Goal: Task Accomplishment & Management: Manage account settings

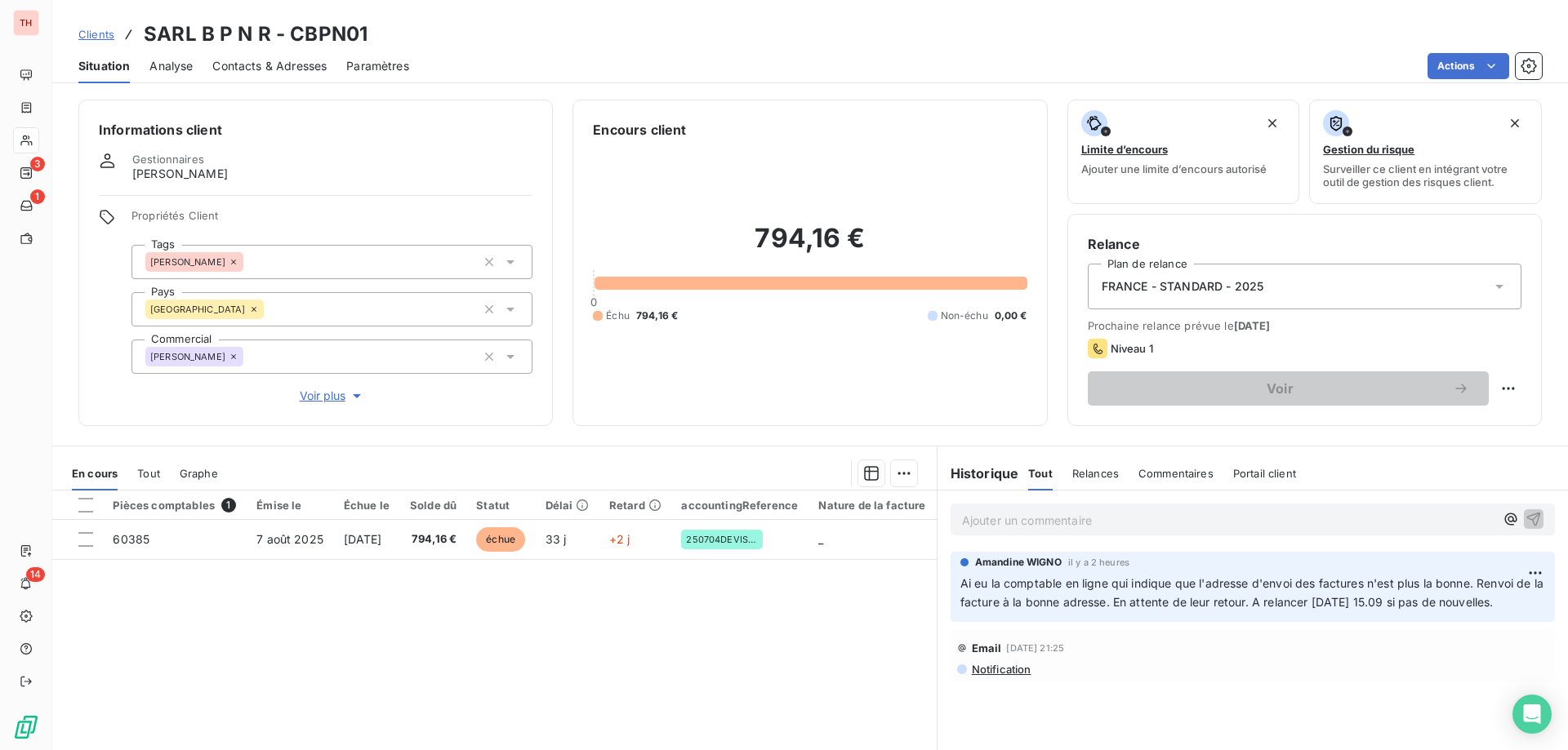
click at [91, 33] on span "Clients" at bounding box center [96, 34] width 36 height 13
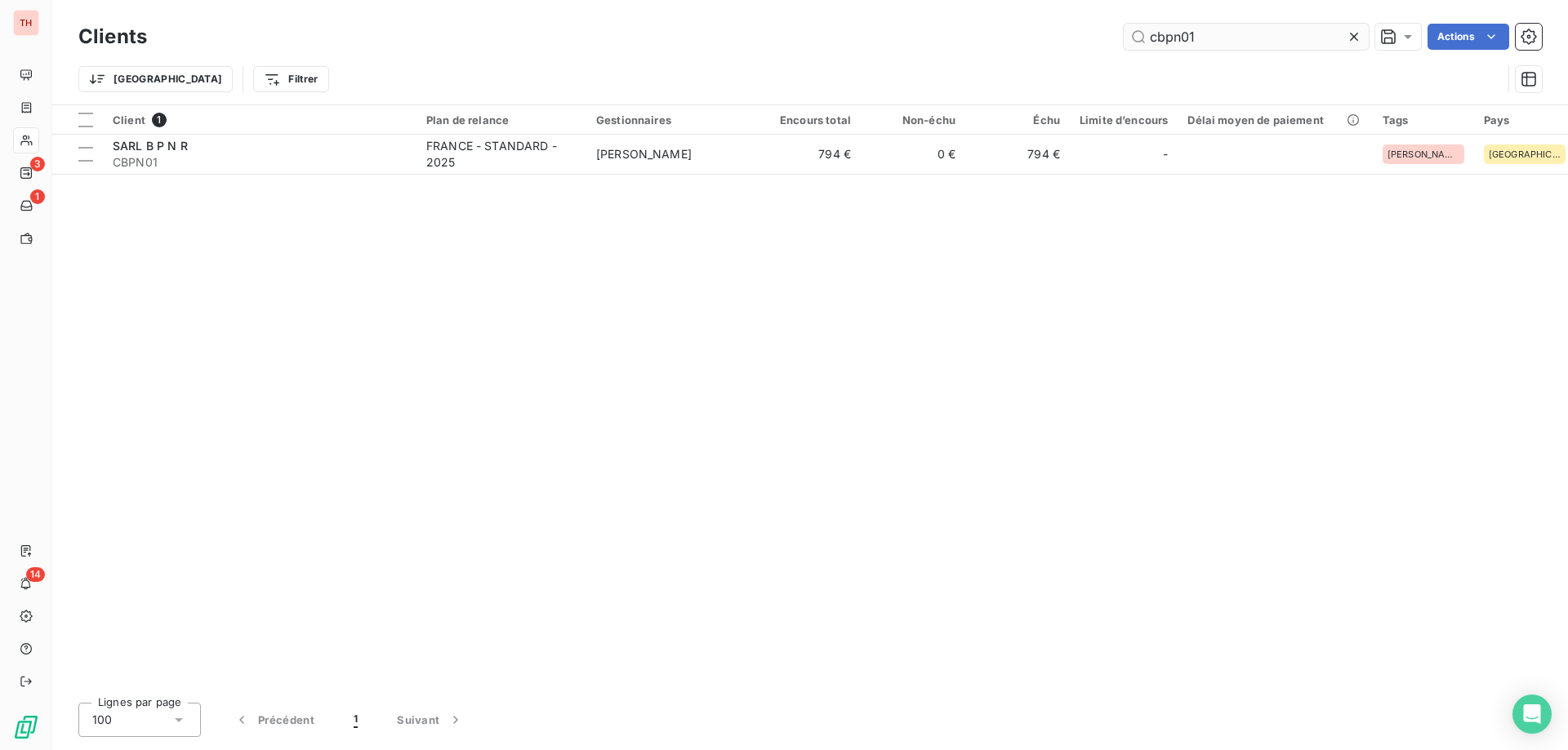
drag, startPoint x: 1200, startPoint y: 41, endPoint x: 1154, endPoint y: 41, distance: 46.0
click at [1154, 41] on input "cbpn01" at bounding box center [1246, 37] width 245 height 26
type input "c"
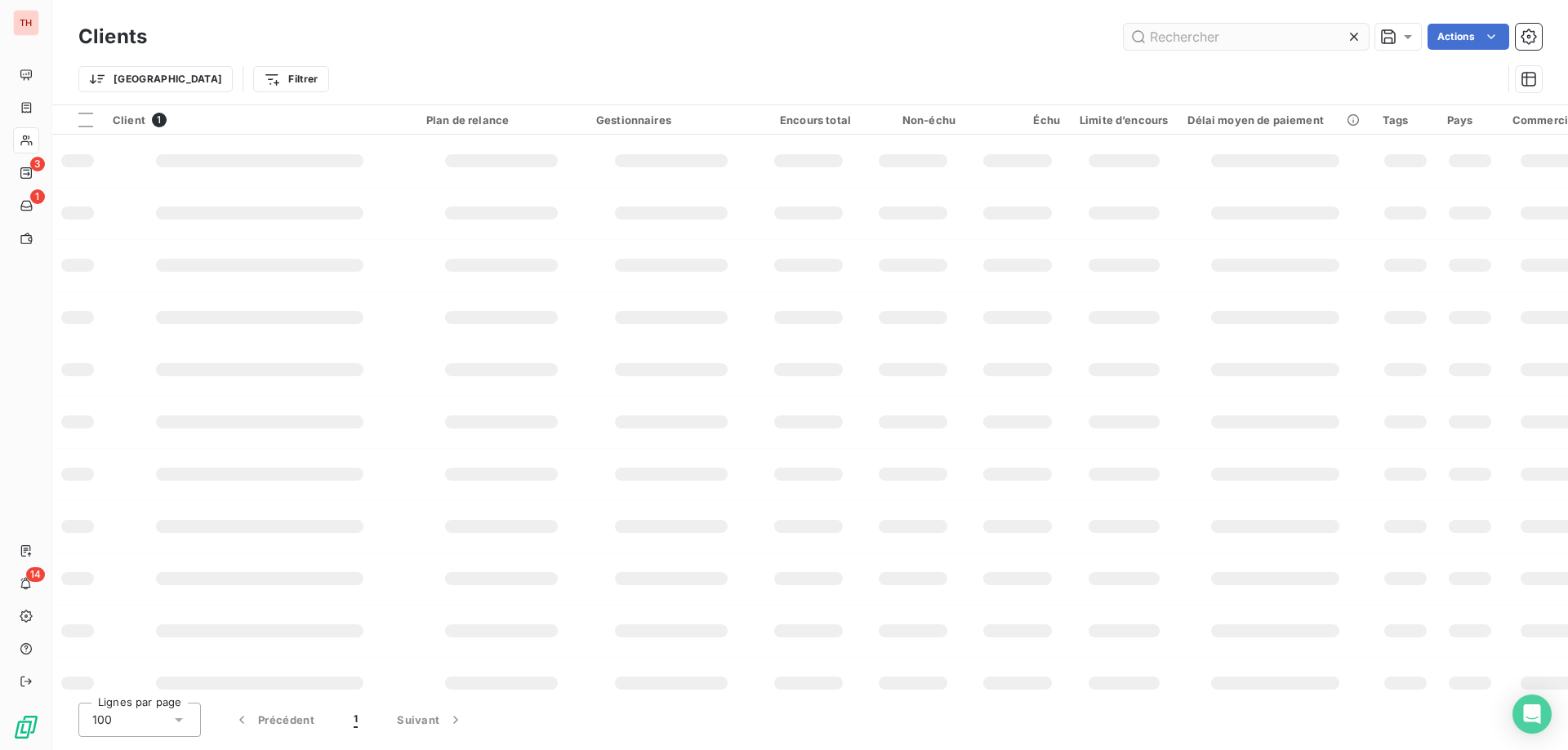
type input "s"
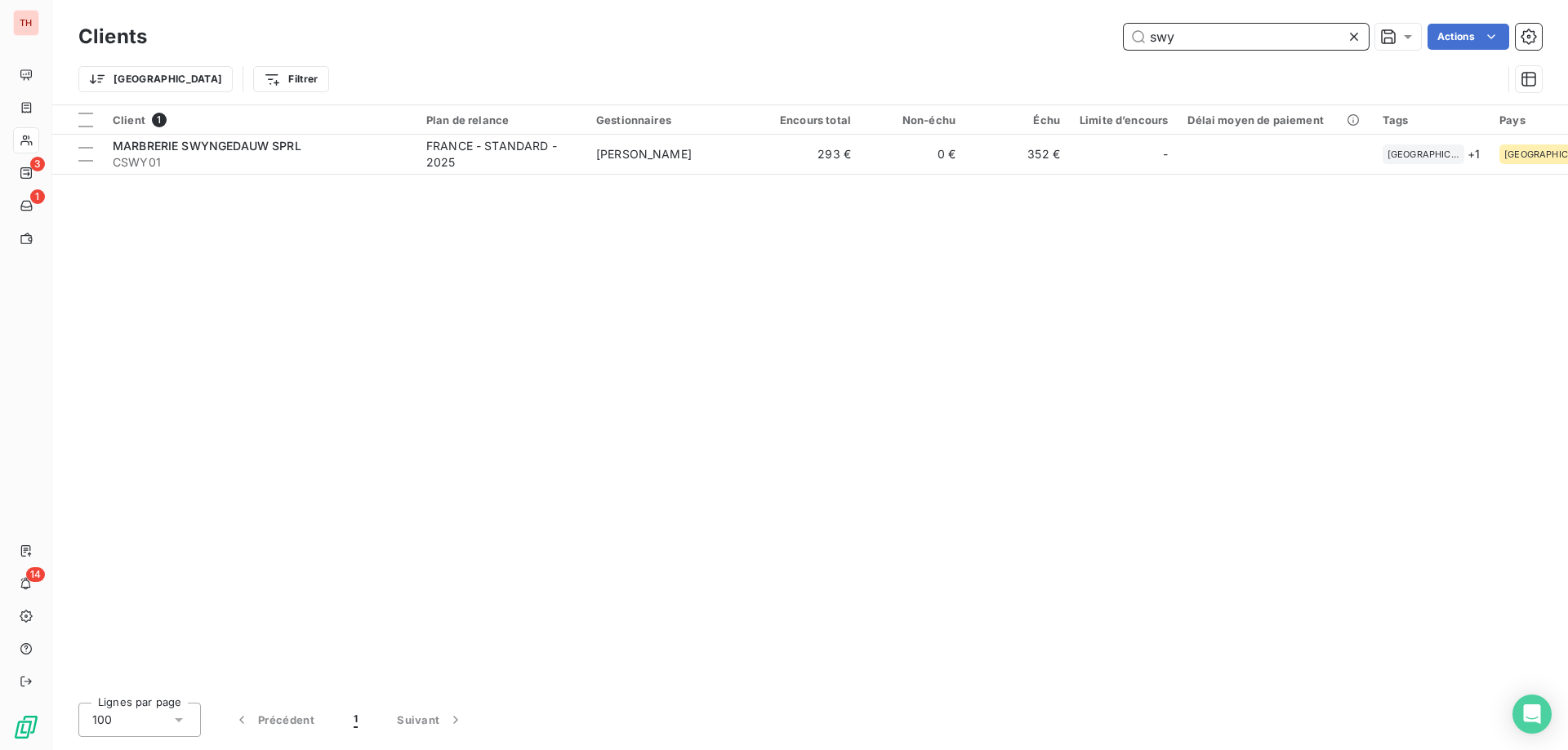
click at [1191, 37] on input "swy" at bounding box center [1246, 37] width 245 height 26
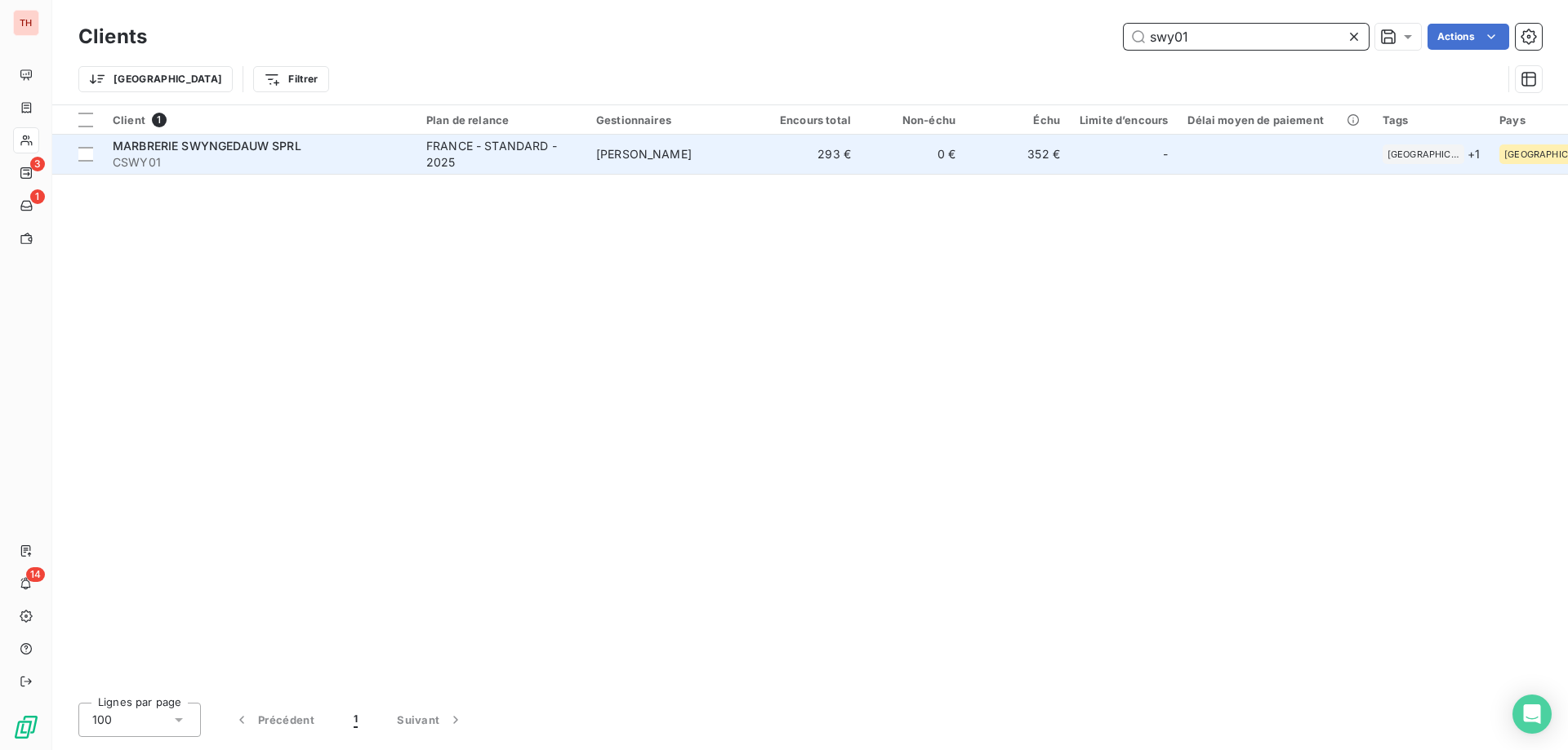
type input "swy01"
click at [532, 140] on div "FRANCE - STANDARD - 2025" at bounding box center [501, 155] width 150 height 33
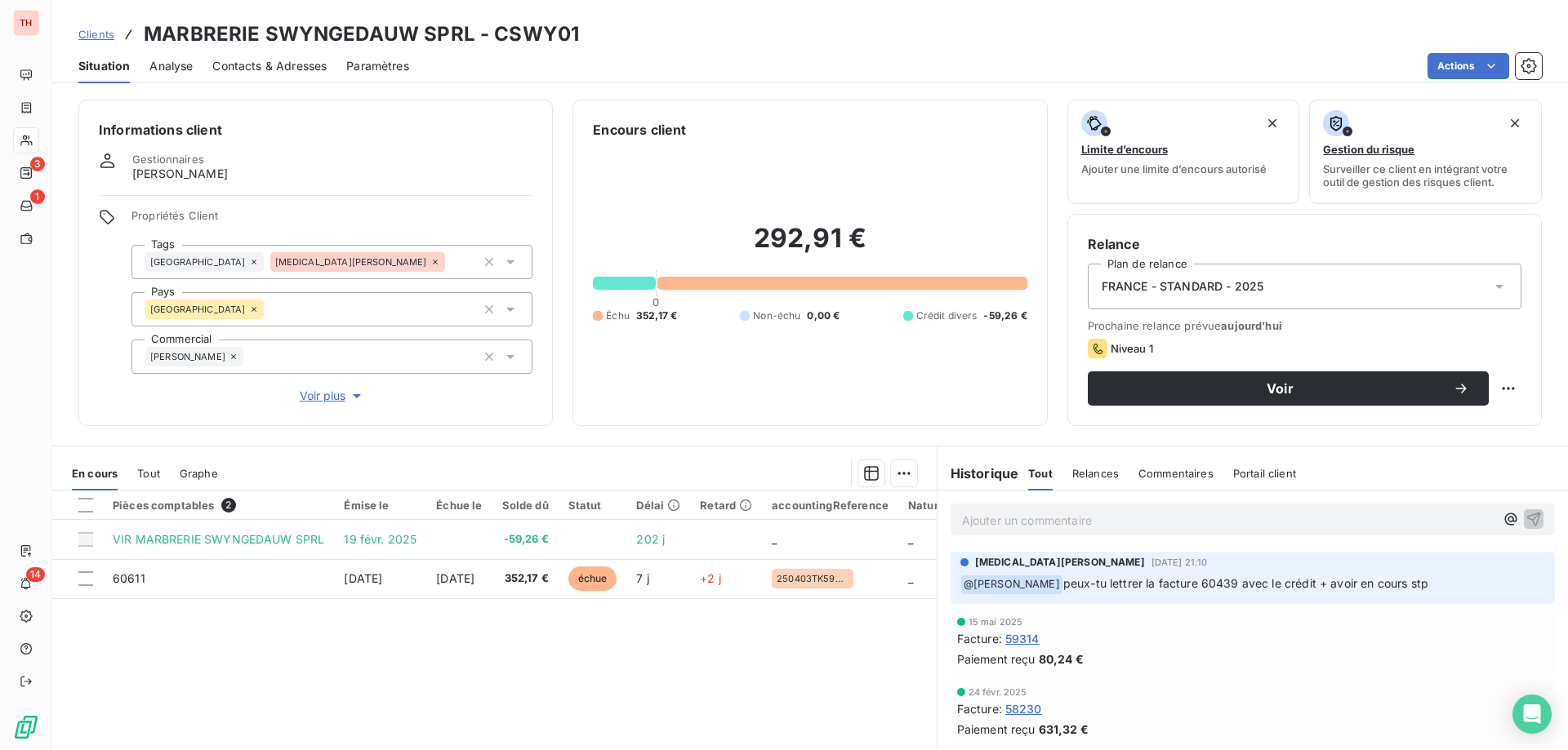
click at [1047, 520] on p "Ajouter un commentaire ﻿" at bounding box center [1228, 521] width 533 height 21
click at [1102, 518] on p "Ai eu la comptable en" at bounding box center [1228, 520] width 533 height 19
drag, startPoint x: 1101, startPoint y: 521, endPoint x: 1116, endPoint y: 520, distance: 15.0
click at [1108, 520] on p "Ai eu la comptable en ligne" at bounding box center [1228, 520] width 533 height 19
click at [1142, 519] on p "Ai eu la comptable en ligne" at bounding box center [1228, 520] width 533 height 19
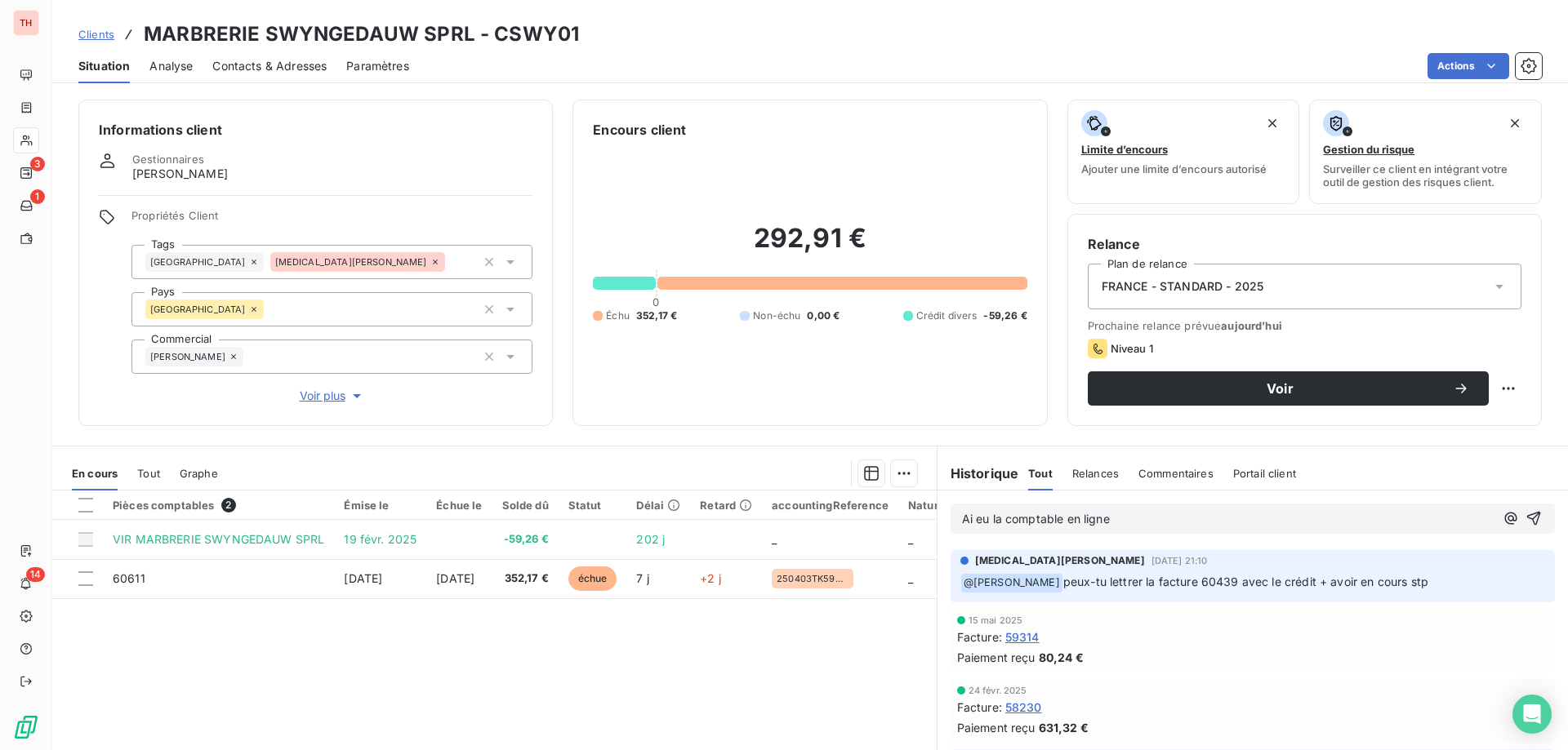
click at [1146, 516] on p "Ai eu la comptable en ligne" at bounding box center [1228, 520] width 533 height 19
click at [1149, 533] on div "Ai eu la comptable en ligne q" at bounding box center [1253, 518] width 604 height 30
click at [1159, 521] on p "Ai eu la comptable en ligne q" at bounding box center [1228, 520] width 533 height 19
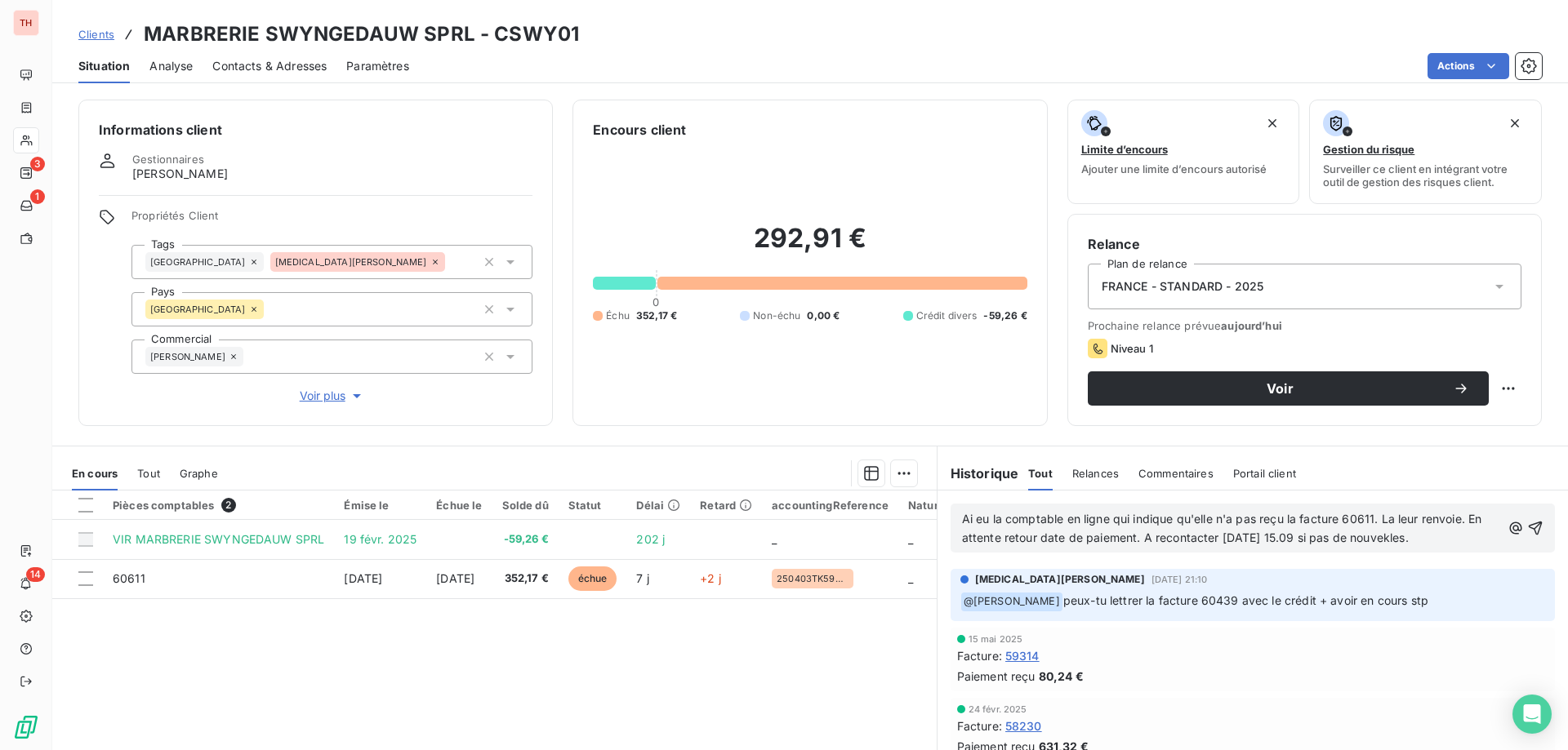
click at [1384, 540] on span "Ai eu la comptable en ligne qui indique qu'elle n'a pas reçu la facture 60611. …" at bounding box center [1223, 528] width 524 height 33
drag, startPoint x: 1510, startPoint y: 527, endPoint x: 1558, endPoint y: 559, distance: 57.7
click at [1528, 527] on icon "button" at bounding box center [1535, 527] width 16 height 16
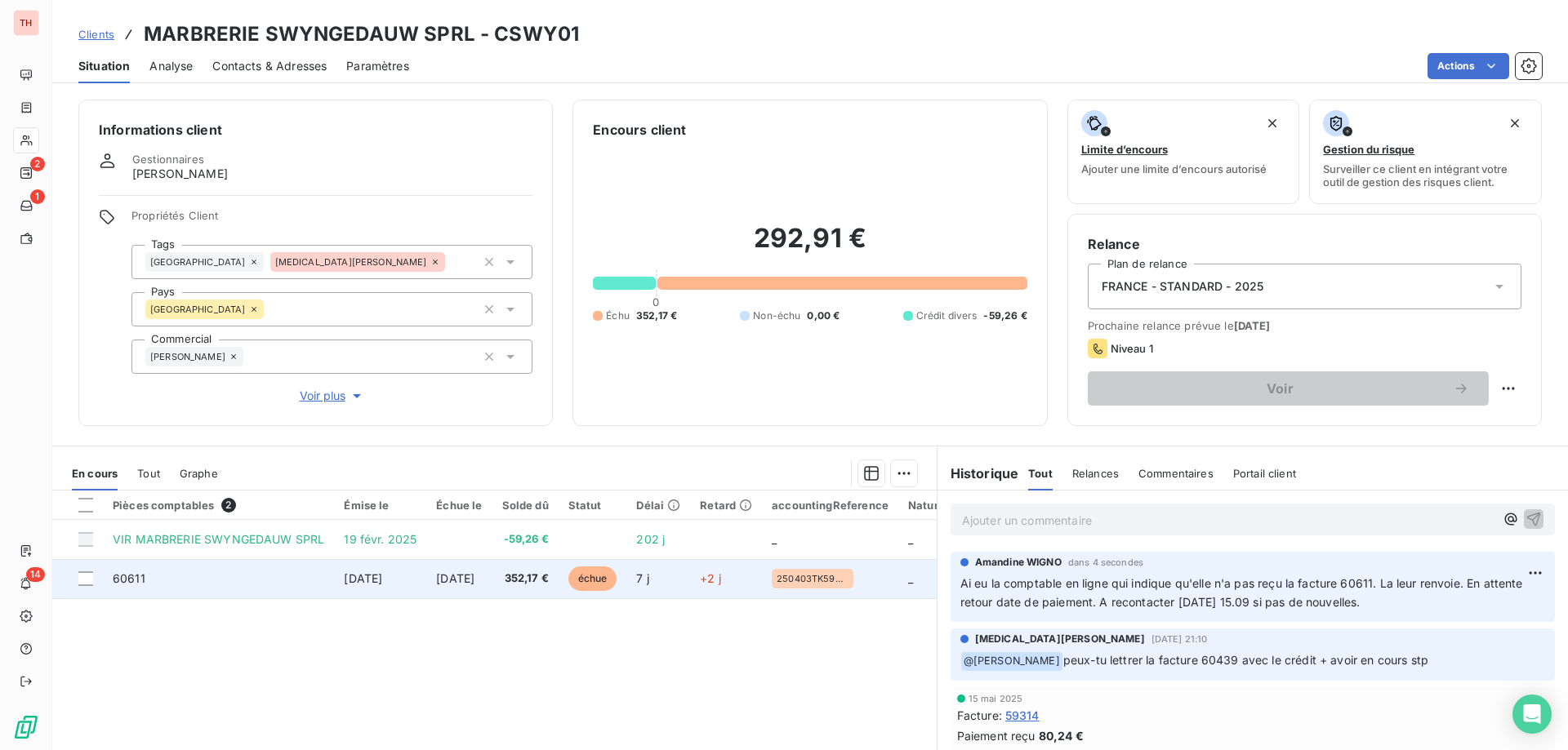
click at [524, 577] on span "352,17 €" at bounding box center [525, 578] width 46 height 16
drag, startPoint x: 607, startPoint y: 579, endPoint x: 623, endPoint y: 579, distance: 16.0
click at [607, 579] on span "échue" at bounding box center [592, 578] width 49 height 25
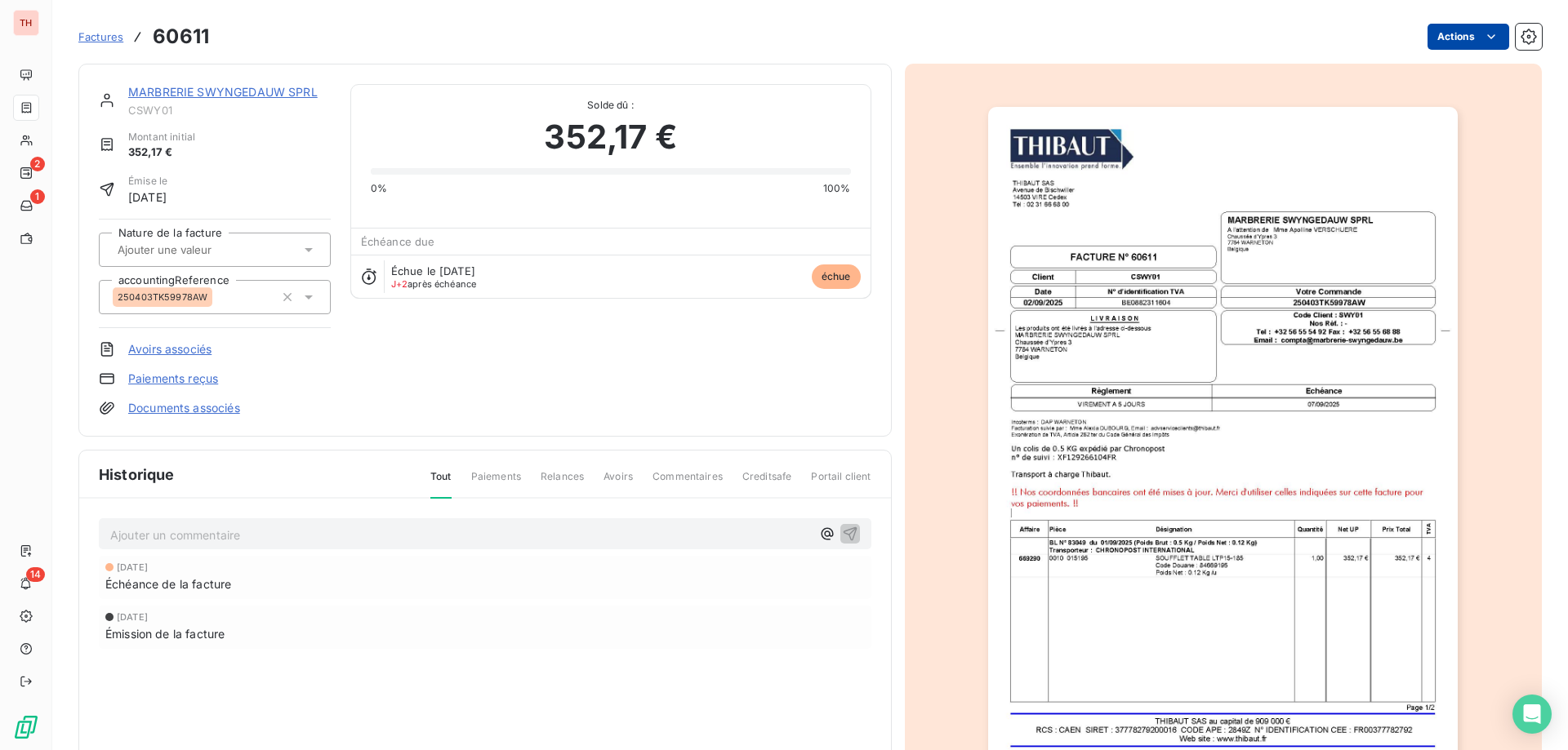
click at [1434, 37] on html "TH 2 1 14 Factures 60611 Actions MARBRERIE SWYNGEDAUW SPRL CSWY01 Montant initi…" at bounding box center [784, 375] width 1568 height 750
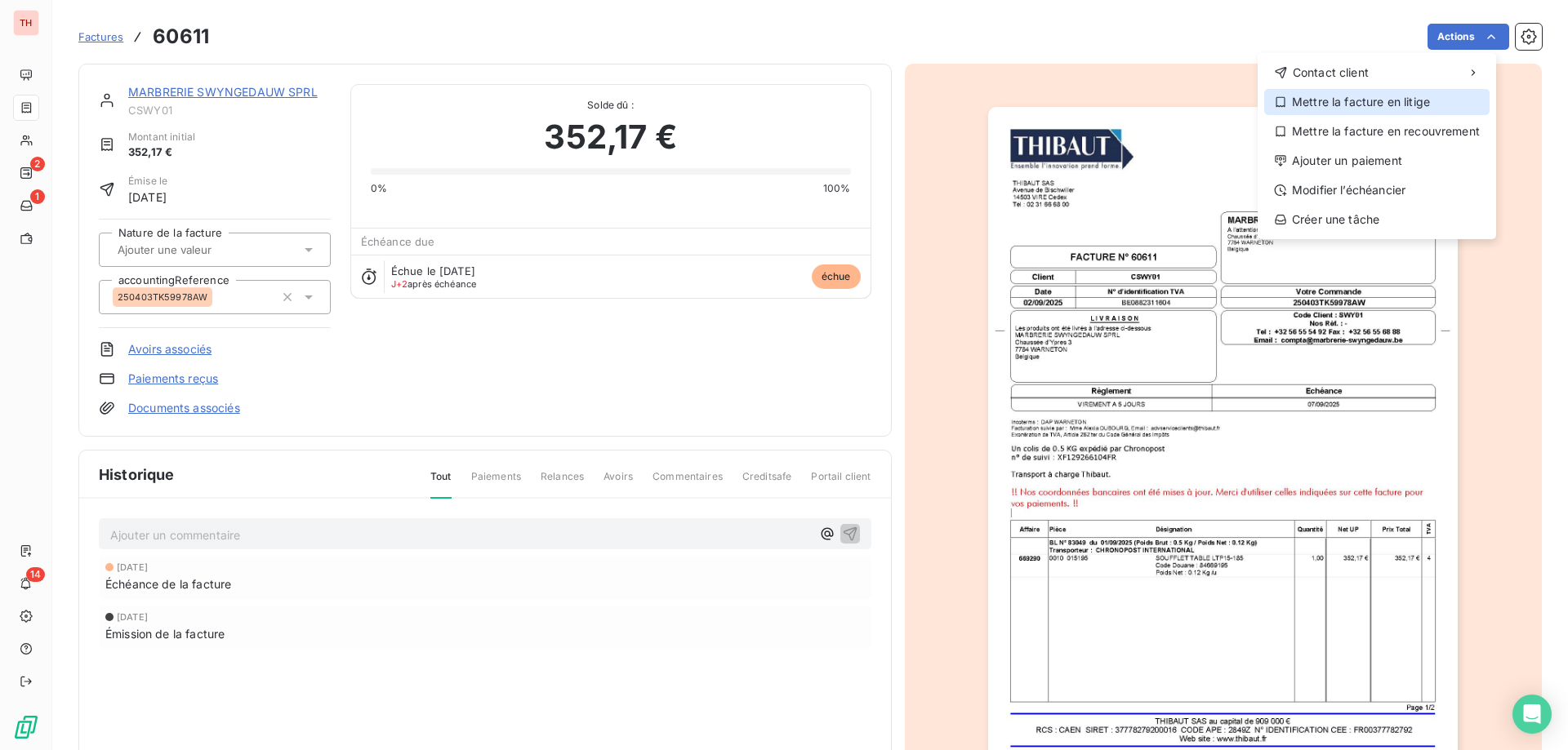
click at [1387, 103] on div "Mettre la facture en litige" at bounding box center [1377, 102] width 225 height 26
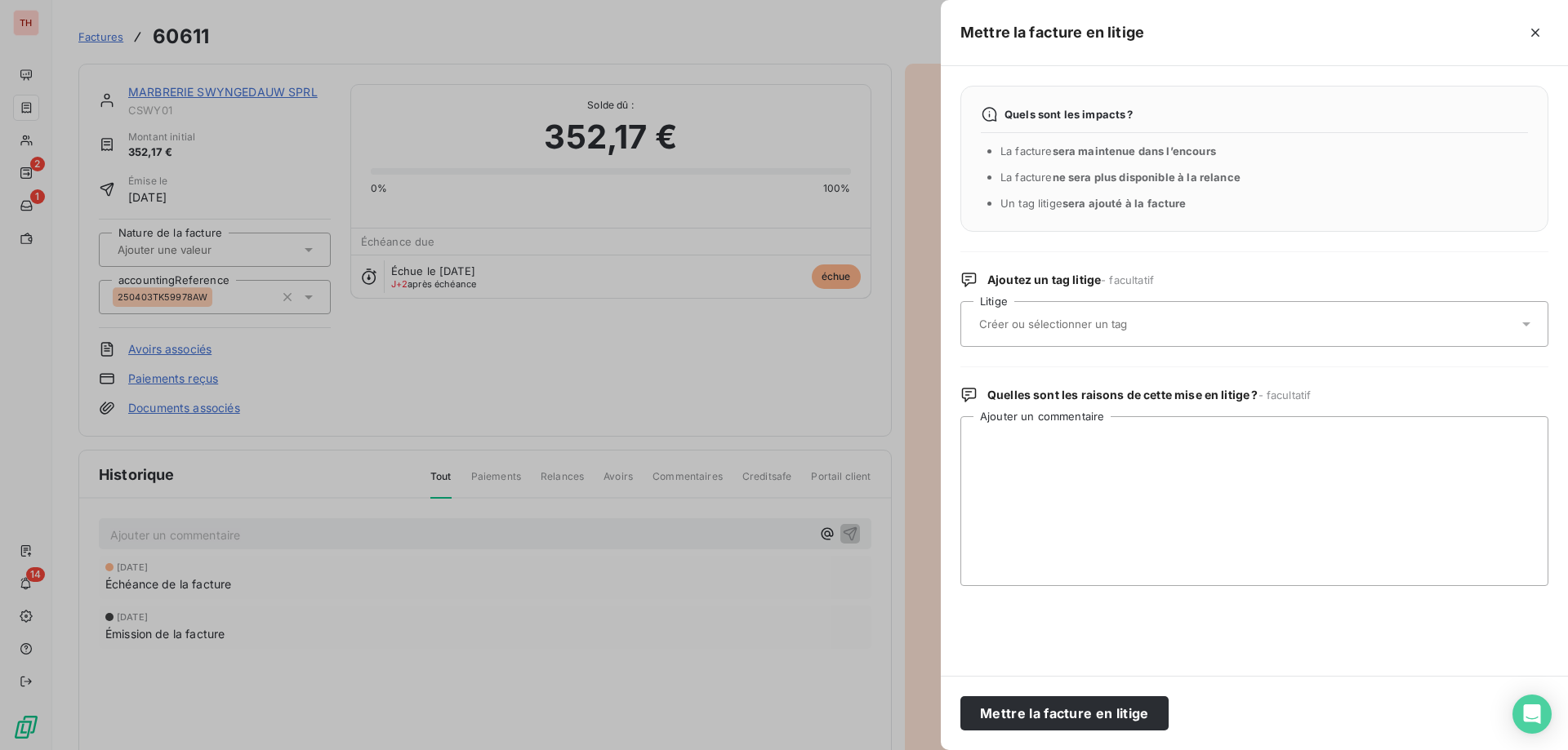
click at [1014, 305] on div at bounding box center [1254, 324] width 588 height 46
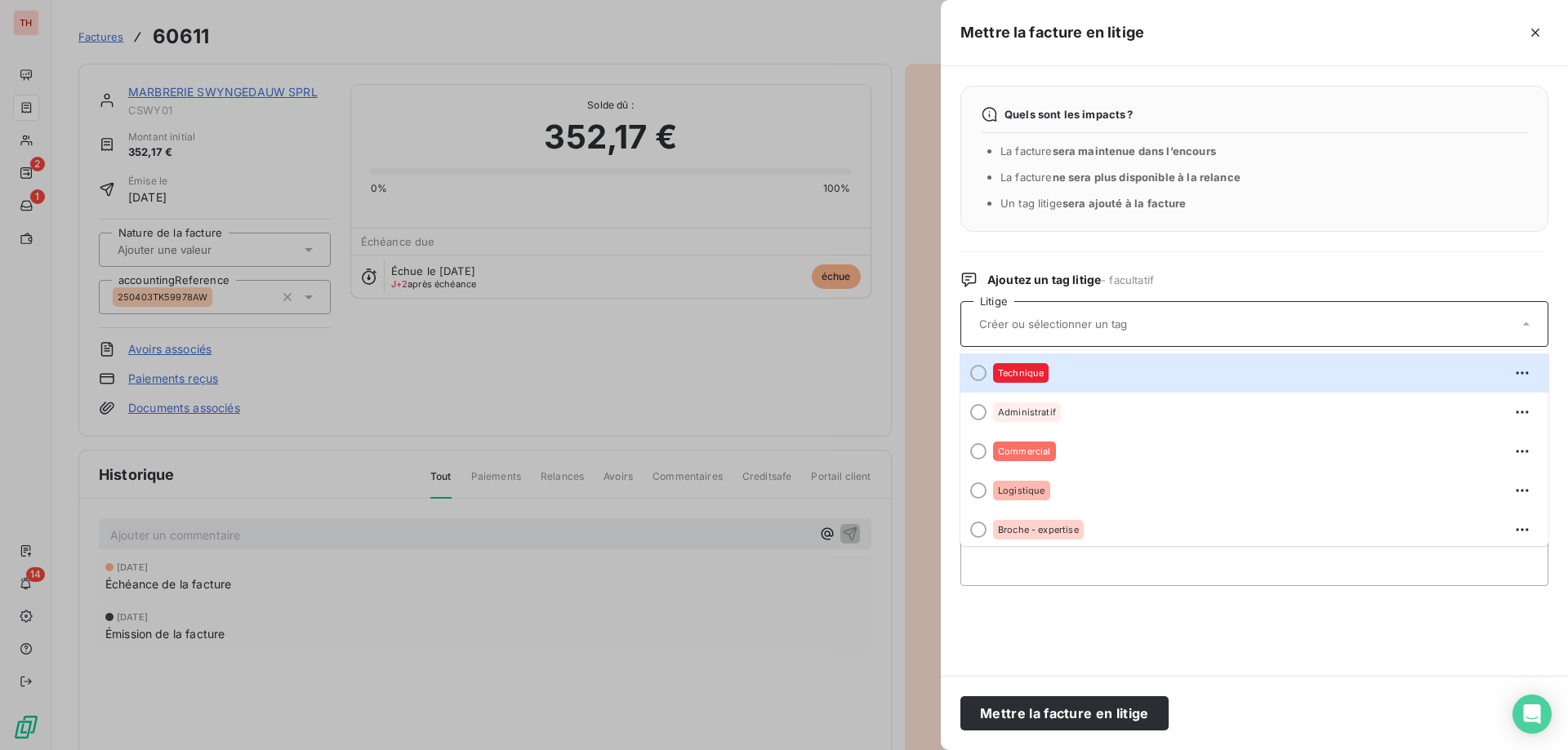
click at [978, 370] on div at bounding box center [978, 373] width 16 height 16
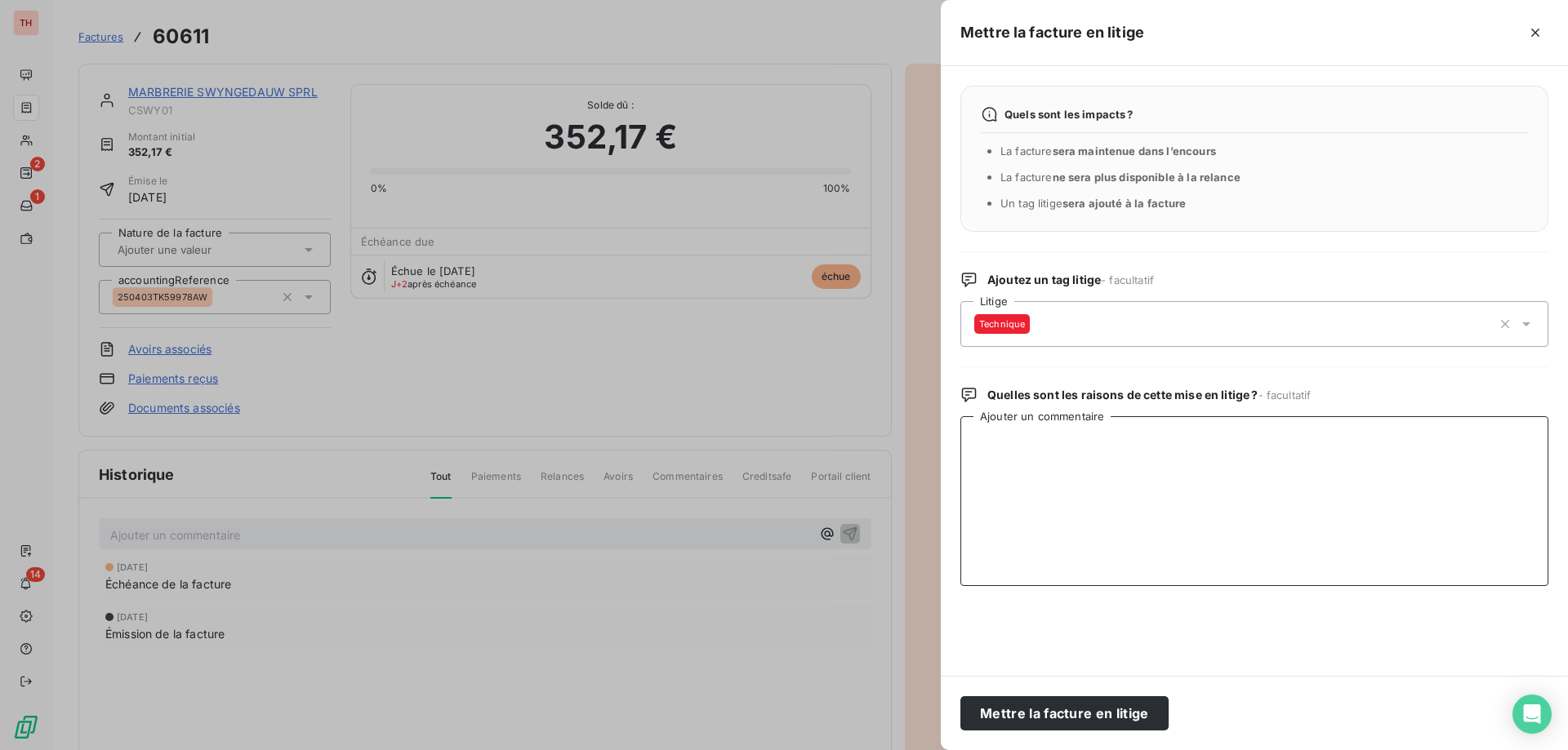
click at [1040, 442] on textarea "Ajouter un commentaire" at bounding box center [1254, 502] width 588 height 170
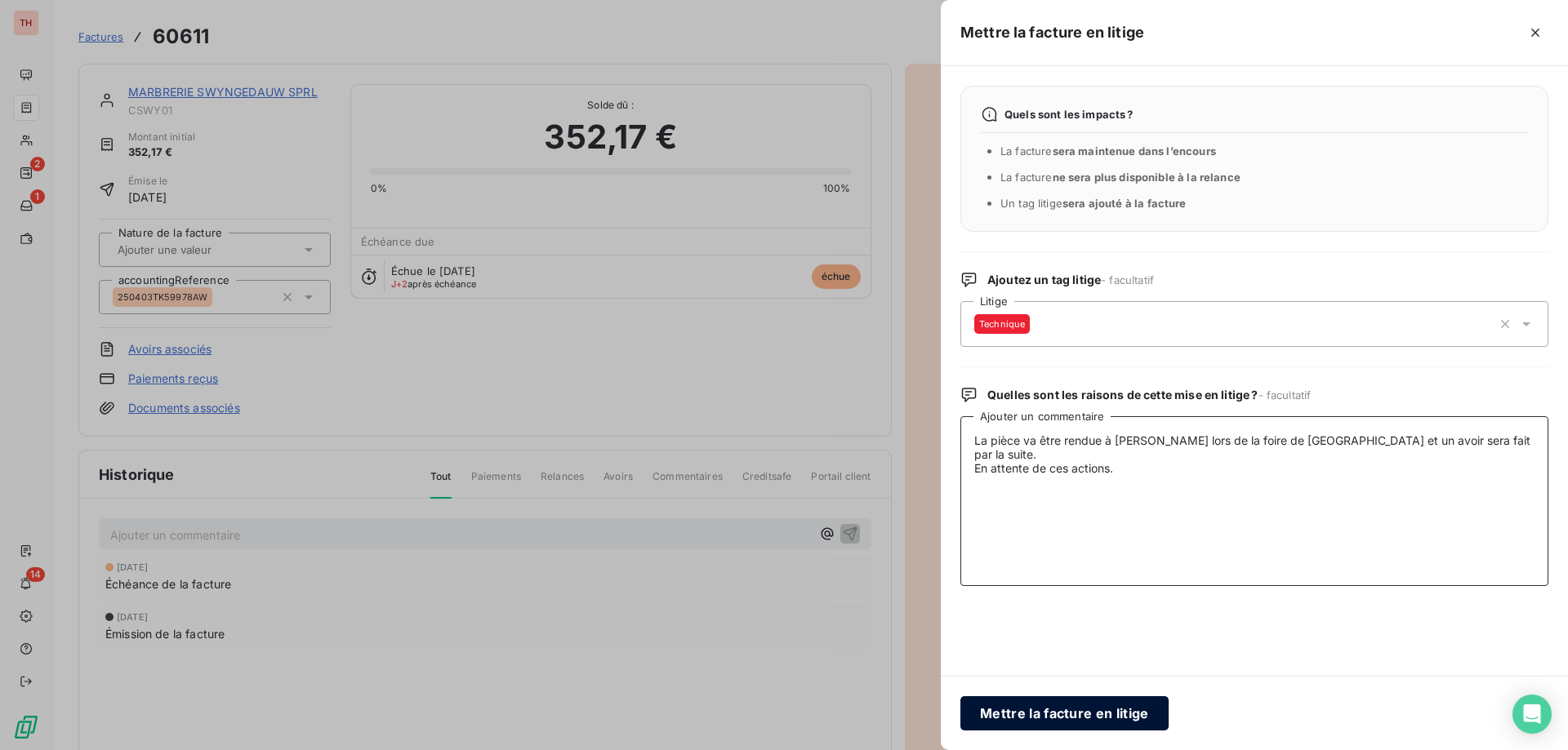
type textarea "La pièce va être rendue à Steve lors de la foire de Vérone et un avoir sera fai…"
click at [1066, 710] on button "Mettre la facture en litige" at bounding box center [1064, 714] width 208 height 34
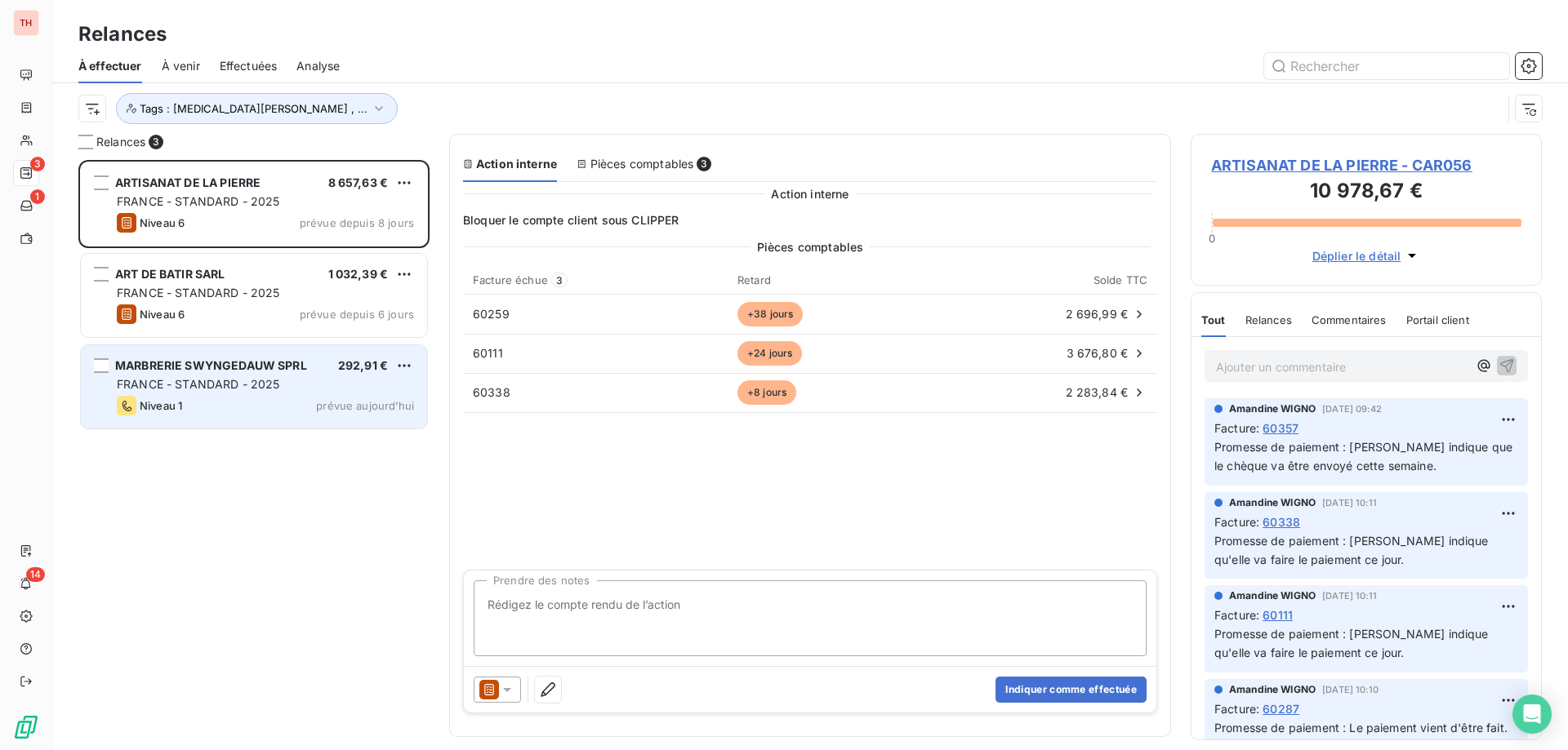
scroll to position [578, 339]
click at [275, 405] on div "Niveau 1 prévue aujourd’hui" at bounding box center [266, 405] width 297 height 20
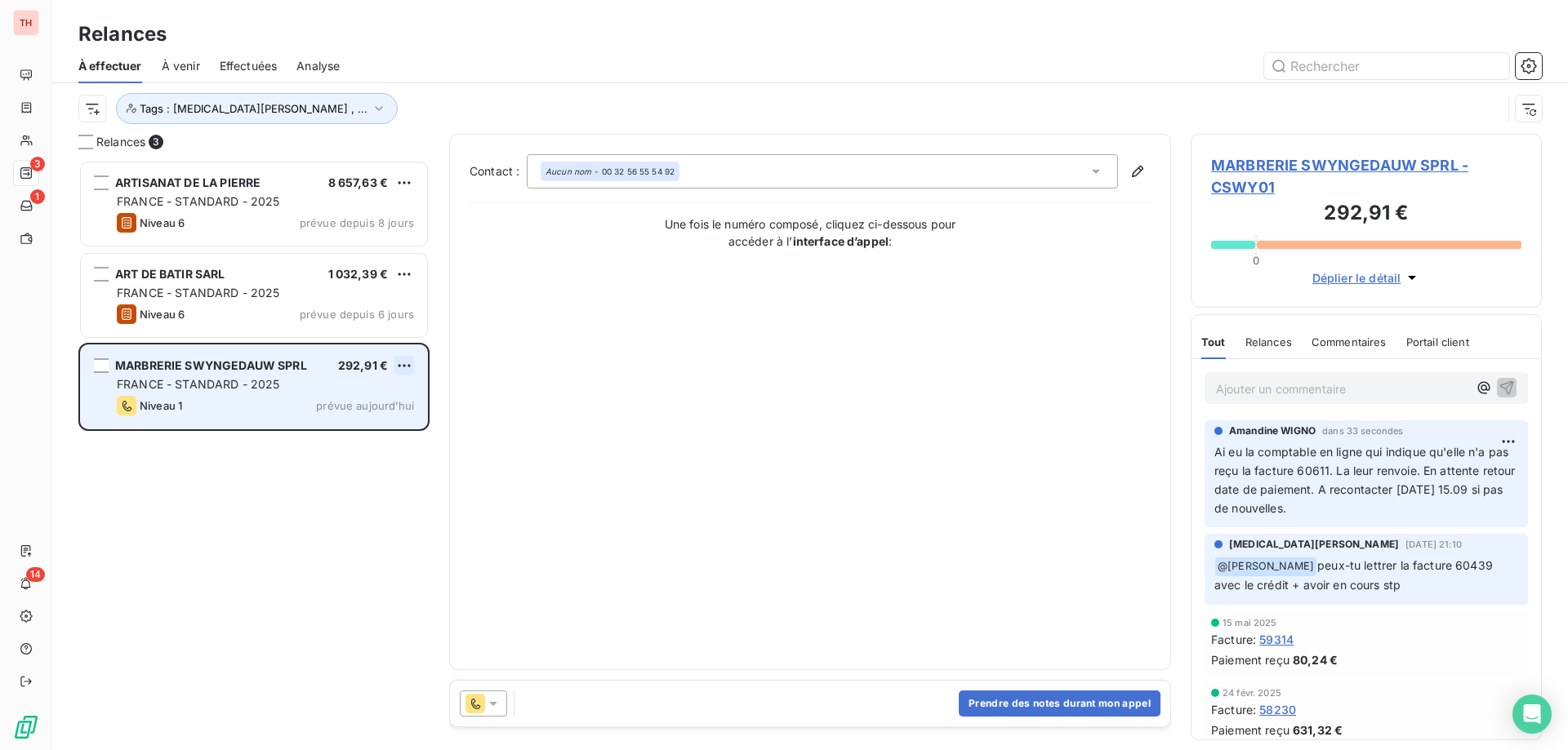
click at [410, 363] on html "TH 3 1 14 Relances À effectuer À venir Effectuées Analyse Tags : [MEDICAL_DATA]…" at bounding box center [784, 375] width 1568 height 750
click at [374, 391] on div "Replanifier cette action" at bounding box center [334, 399] width 146 height 26
select select "8"
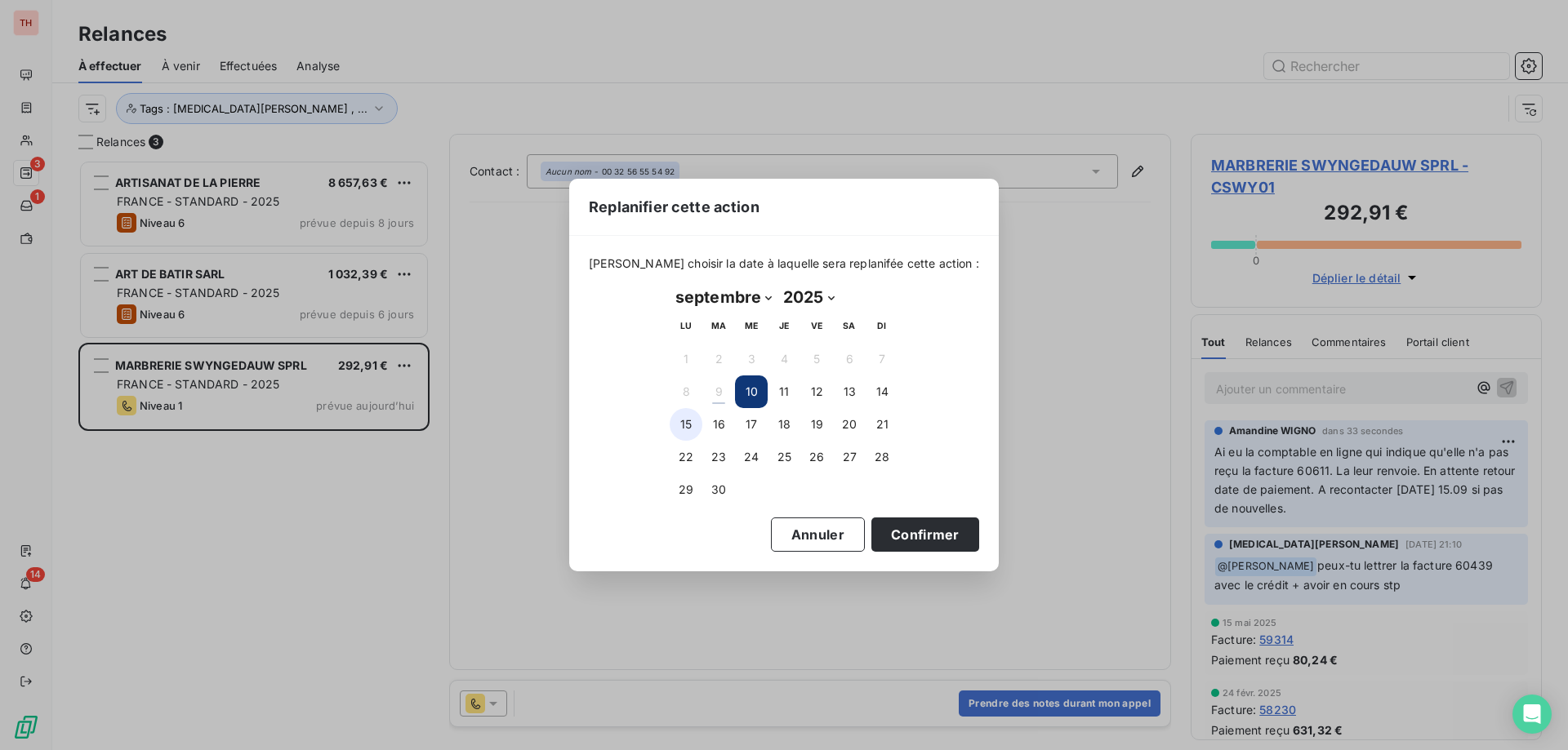
click at [690, 427] on button "15" at bounding box center [686, 424] width 33 height 33
click at [880, 521] on button "Confirmer" at bounding box center [925, 534] width 107 height 34
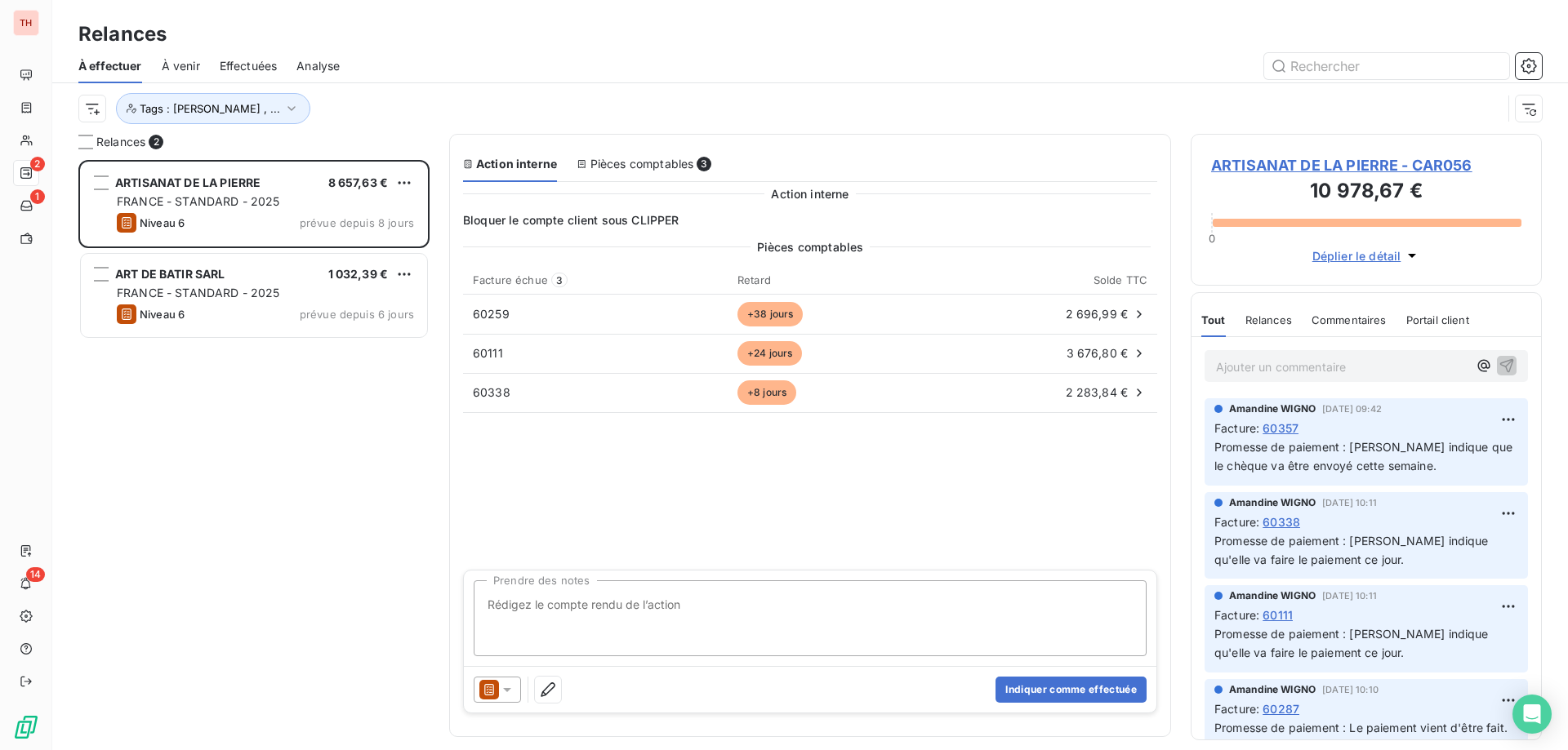
scroll to position [578, 339]
